Goal: Task Accomplishment & Management: Use online tool/utility

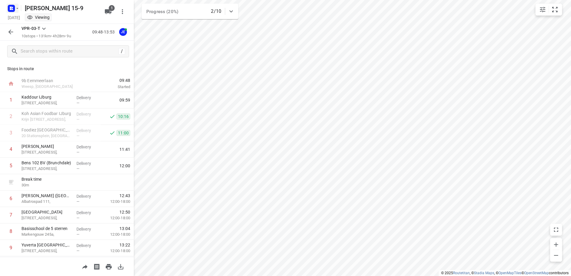
click at [18, 10] on icon "button" at bounding box center [17, 8] width 5 height 5
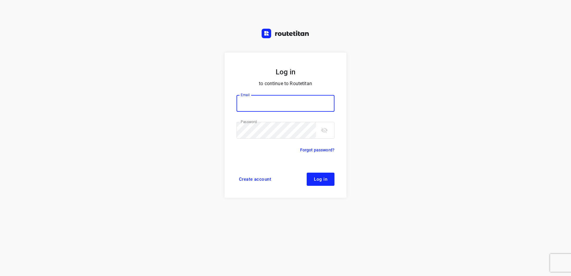
type input "horeca@kaddour.nl"
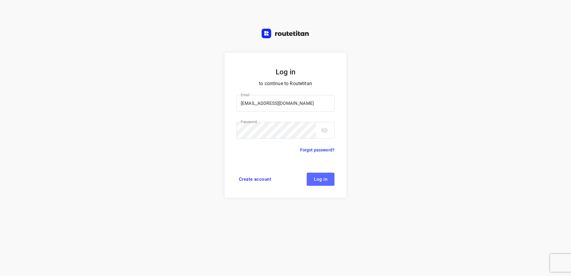
click at [321, 180] on span "Log in" at bounding box center [320, 179] width 13 height 5
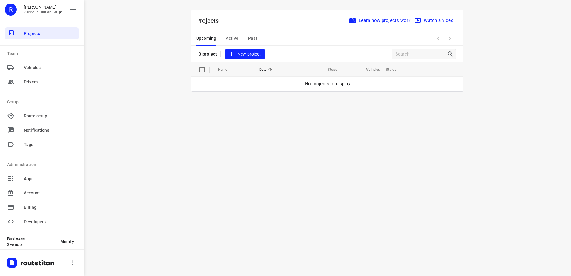
click at [231, 39] on span "Active" at bounding box center [232, 38] width 13 height 7
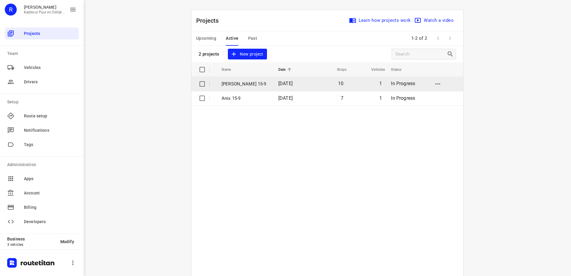
click at [229, 84] on p "[PERSON_NAME] 15-9" at bounding box center [246, 84] width 48 height 7
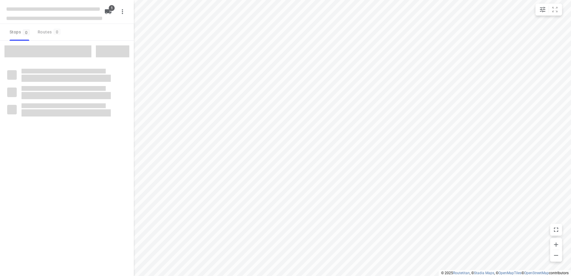
type input "distance"
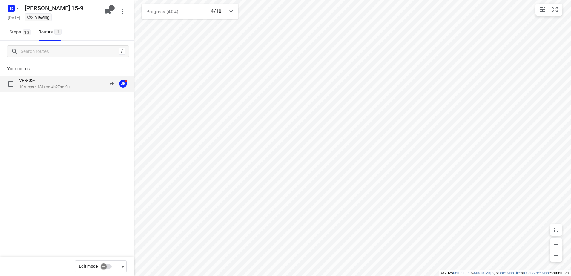
click at [41, 83] on div "VPR-03-T" at bounding box center [44, 81] width 51 height 7
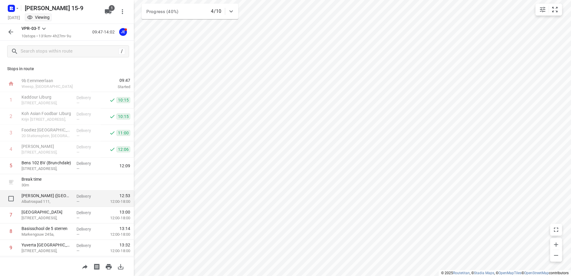
scroll to position [30, 0]
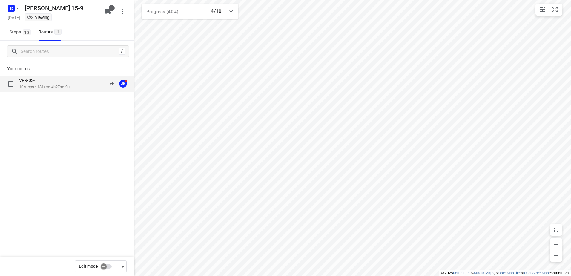
click at [37, 86] on p "10 stops • 131km • 4h27m • 9u" at bounding box center [44, 87] width 51 height 6
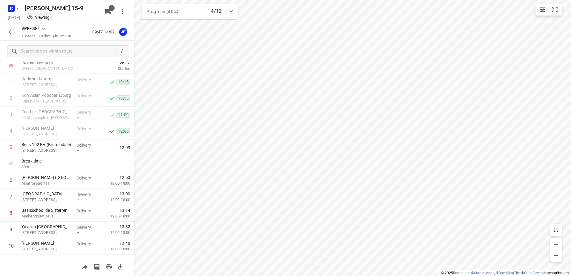
scroll to position [32, 0]
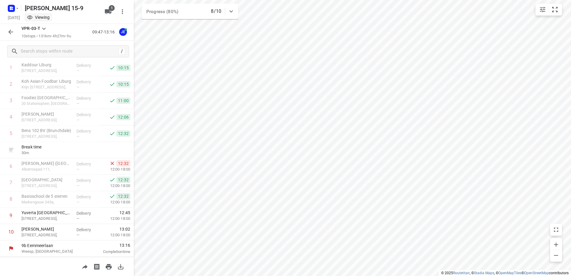
click at [20, 9] on div "[PERSON_NAME] 15-9" at bounding box center [53, 7] width 96 height 11
click at [17, 9] on icon "button" at bounding box center [17, 8] width 2 height 1
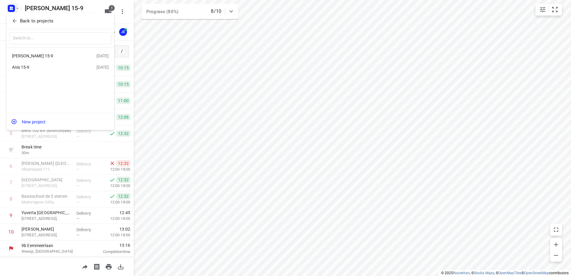
click at [33, 68] on div "Anis 15-9" at bounding box center [46, 67] width 69 height 5
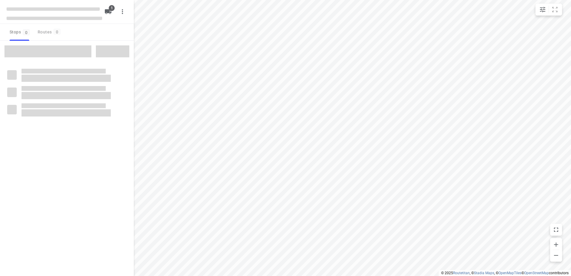
type input "distance"
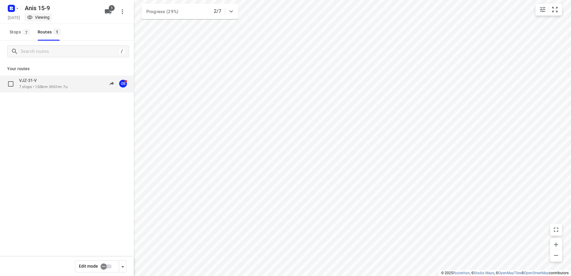
click at [36, 83] on p "VJZ-31-V" at bounding box center [29, 80] width 21 height 5
